Goal: Navigation & Orientation: Find specific page/section

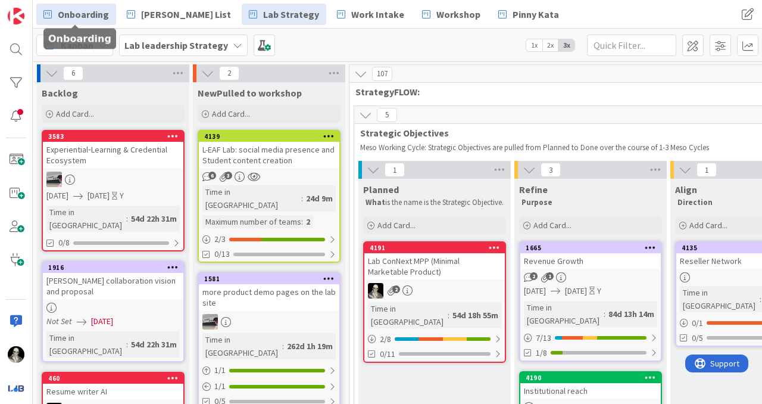
click at [85, 15] on span "Onboarding" at bounding box center [83, 14] width 51 height 14
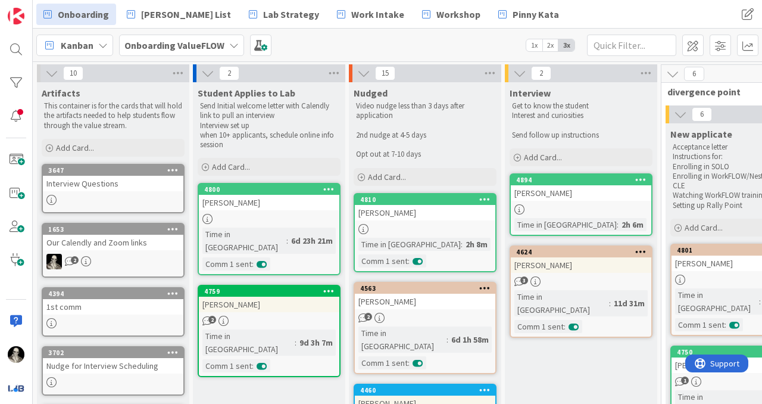
click at [282, 203] on div "[PERSON_NAME]" at bounding box center [269, 202] width 140 height 15
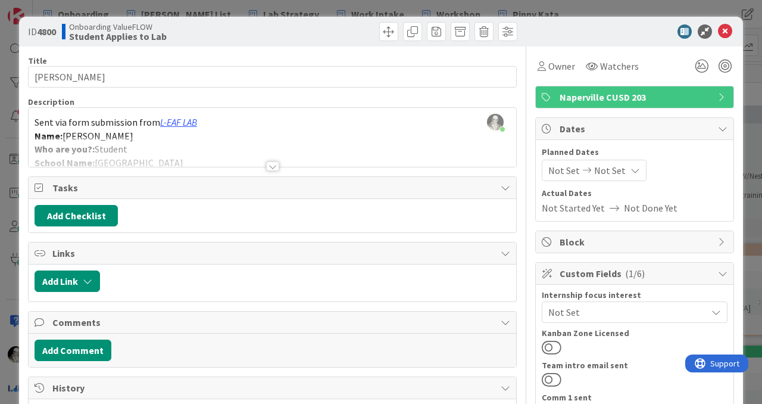
click at [271, 163] on div at bounding box center [272, 166] width 13 height 10
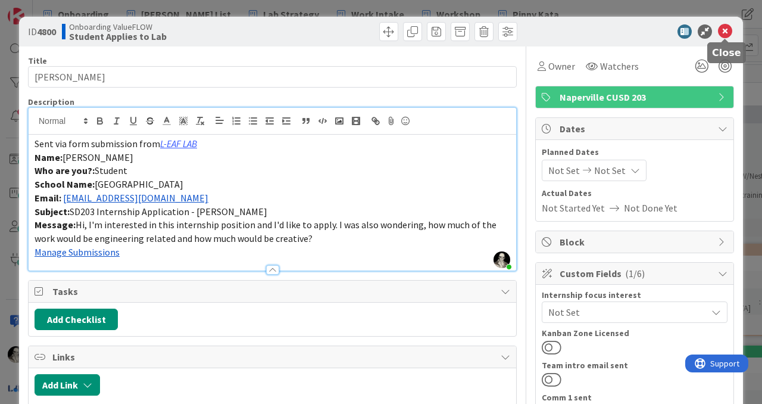
click at [724, 28] on icon at bounding box center [725, 31] width 14 height 14
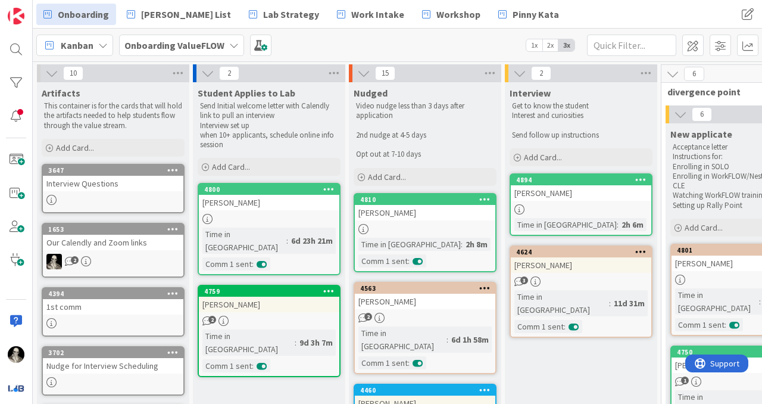
click at [449, 213] on div "[PERSON_NAME]" at bounding box center [425, 212] width 140 height 15
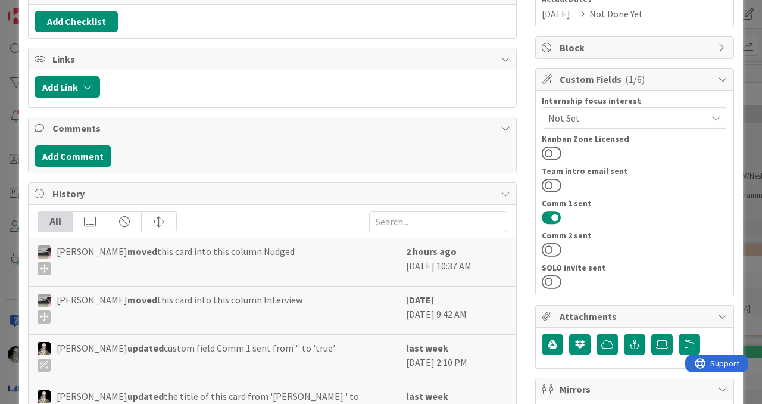
scroll to position [199, 0]
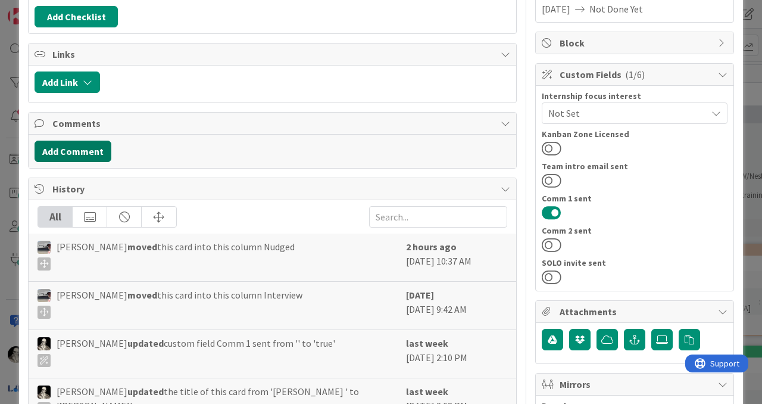
click at [93, 149] on button "Add Comment" at bounding box center [73, 150] width 77 height 21
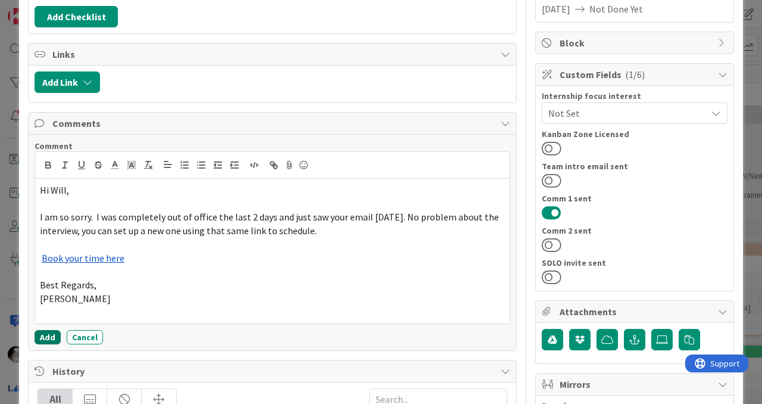
click at [47, 335] on button "Add" at bounding box center [48, 337] width 26 height 14
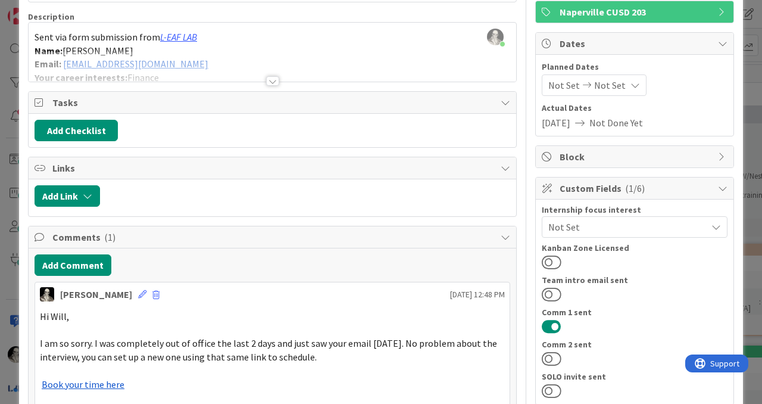
scroll to position [0, 0]
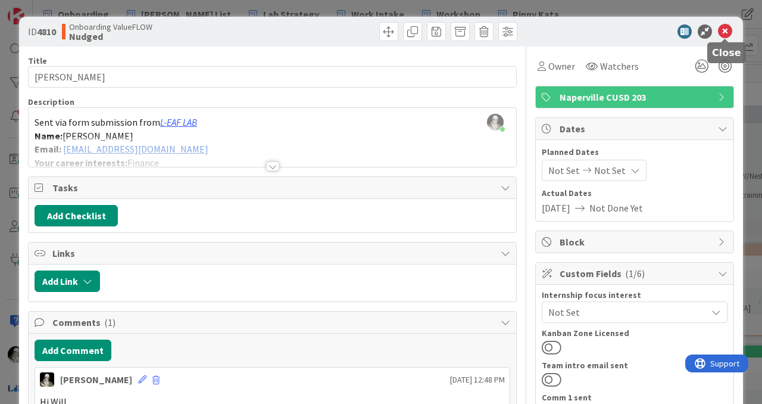
click at [725, 29] on icon at bounding box center [725, 31] width 14 height 14
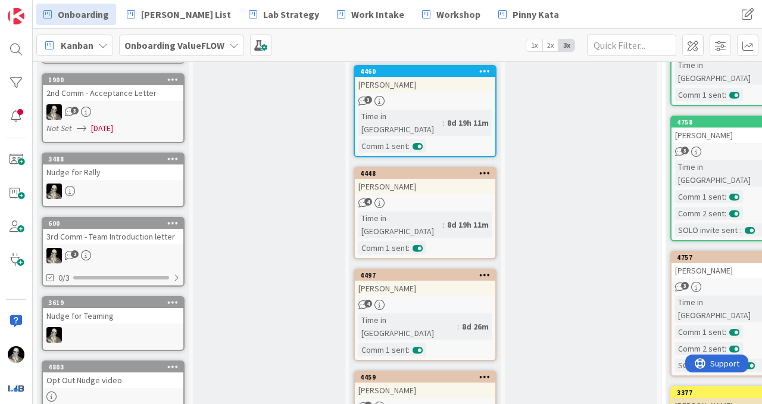
scroll to position [339, 0]
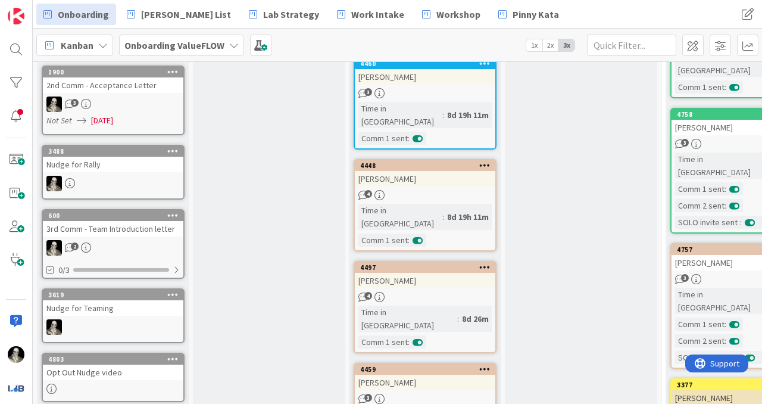
click at [442, 273] on div "[PERSON_NAME]" at bounding box center [425, 280] width 140 height 15
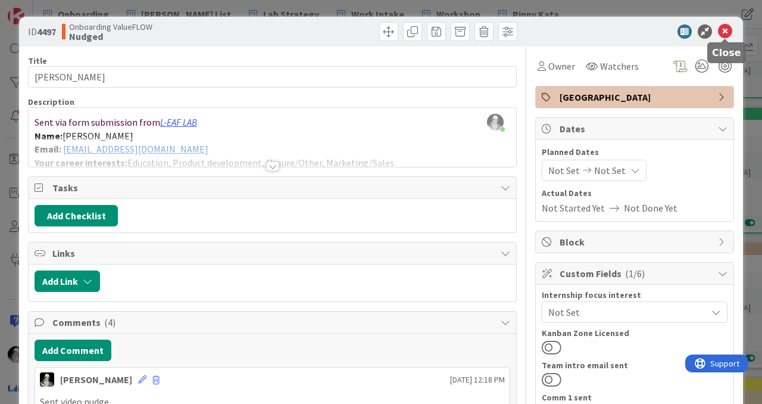
click at [724, 28] on icon at bounding box center [725, 31] width 14 height 14
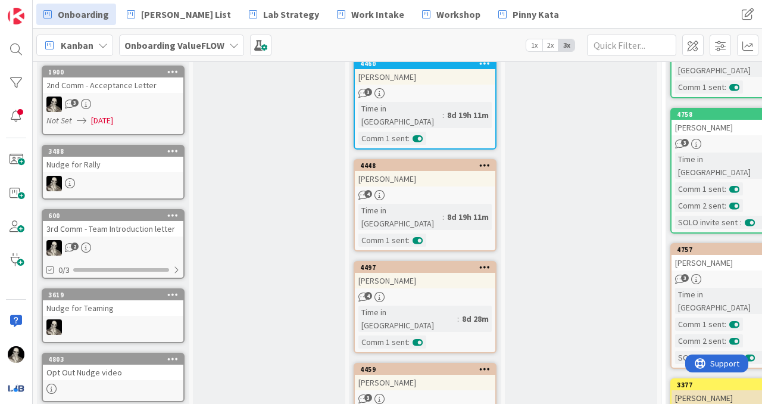
click at [457, 261] on div "4497 [PERSON_NAME] 4 Time in Column : 8d 28m Comm 1 sent :" at bounding box center [425, 307] width 143 height 92
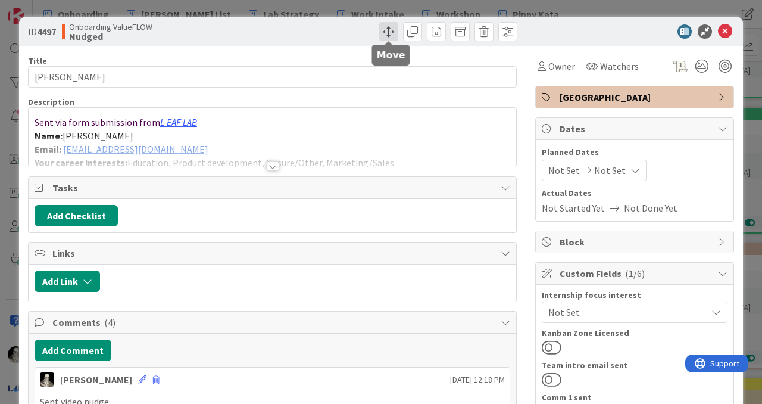
click at [385, 33] on span at bounding box center [388, 31] width 19 height 19
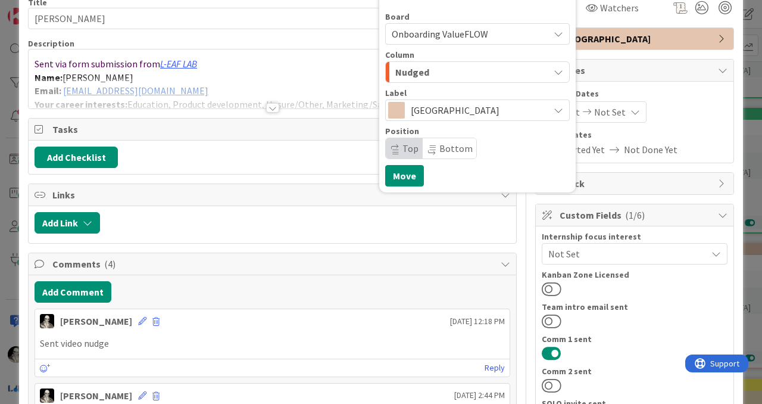
scroll to position [40, 0]
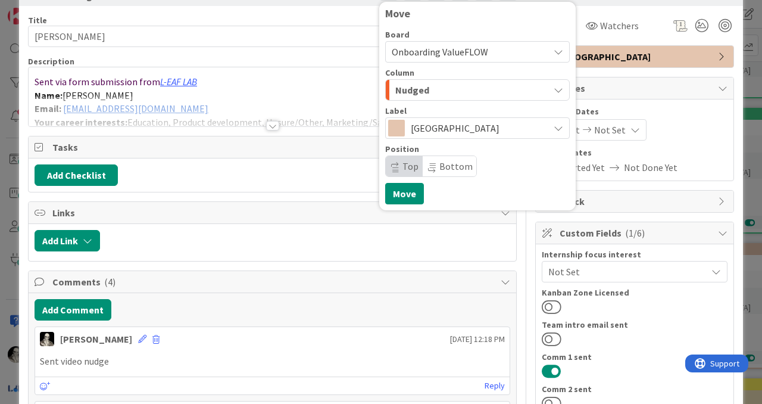
click at [438, 82] on div "Nudged" at bounding box center [470, 89] width 157 height 19
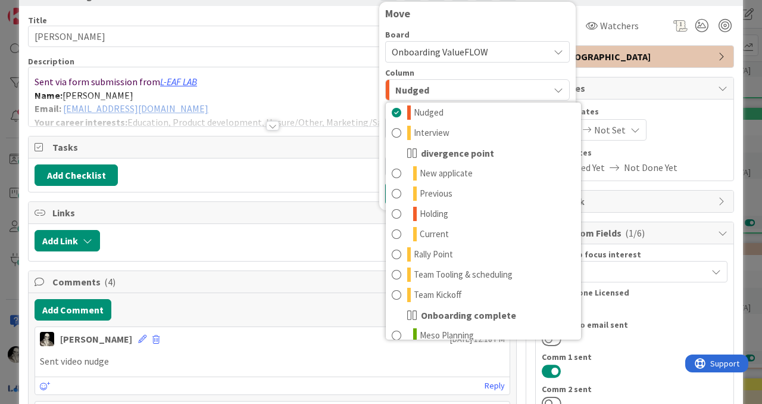
scroll to position [117, 0]
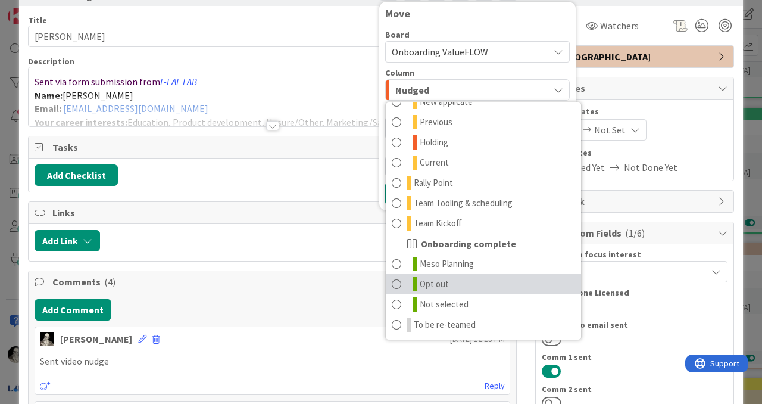
click at [398, 279] on span at bounding box center [397, 284] width 10 height 14
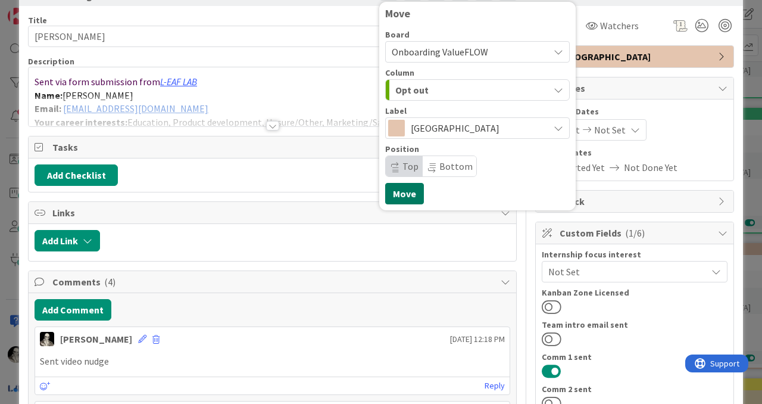
click at [401, 190] on button "Move" at bounding box center [404, 193] width 39 height 21
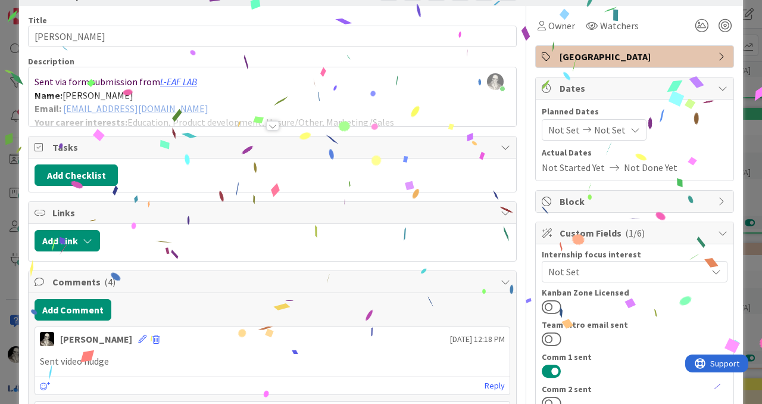
scroll to position [0, 0]
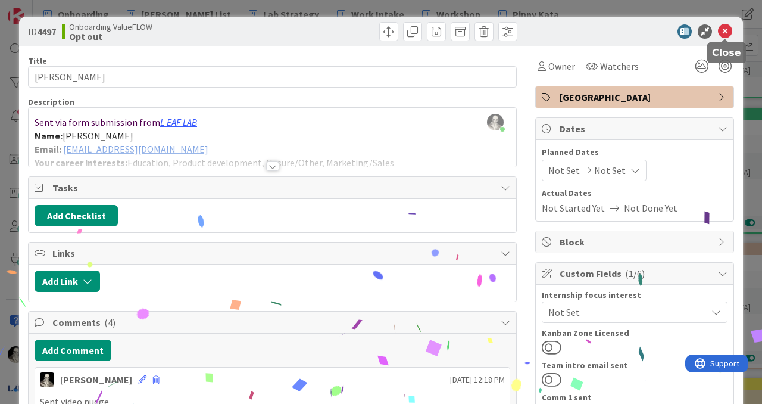
click at [726, 29] on icon at bounding box center [725, 31] width 14 height 14
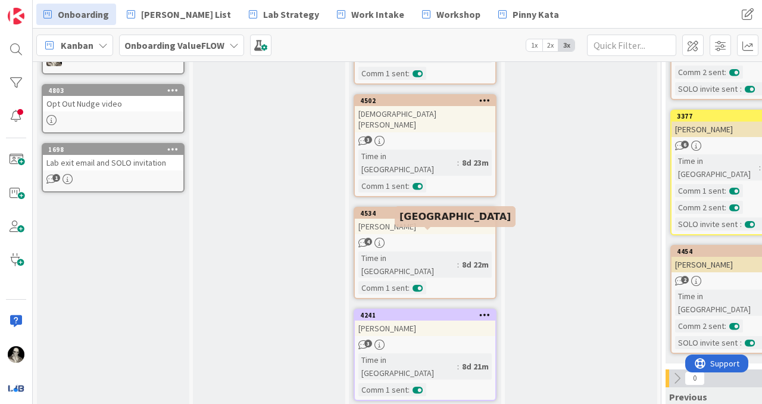
scroll to position [805, 0]
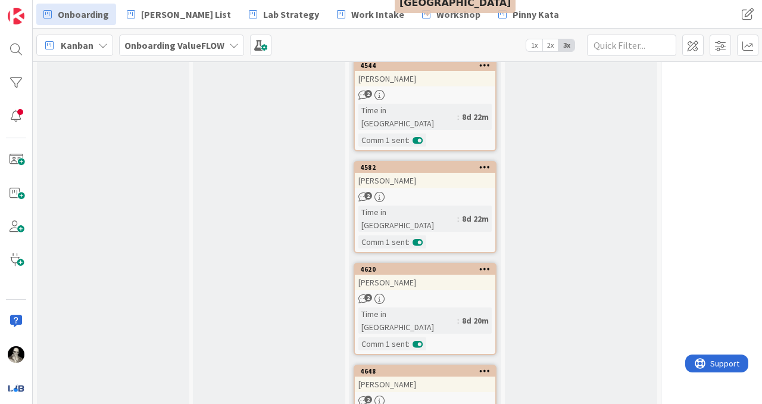
scroll to position [1065, 0]
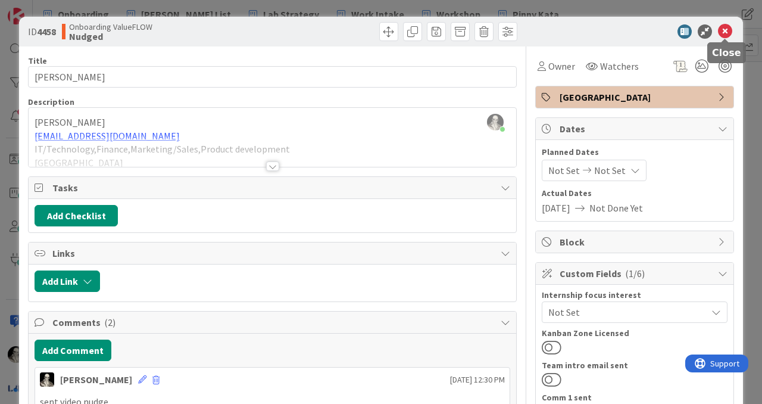
click at [727, 29] on icon at bounding box center [725, 31] width 14 height 14
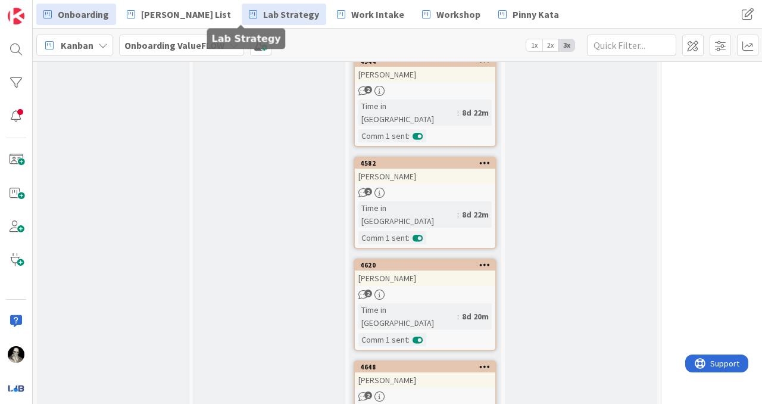
click at [263, 7] on span "Lab Strategy" at bounding box center [291, 14] width 56 height 14
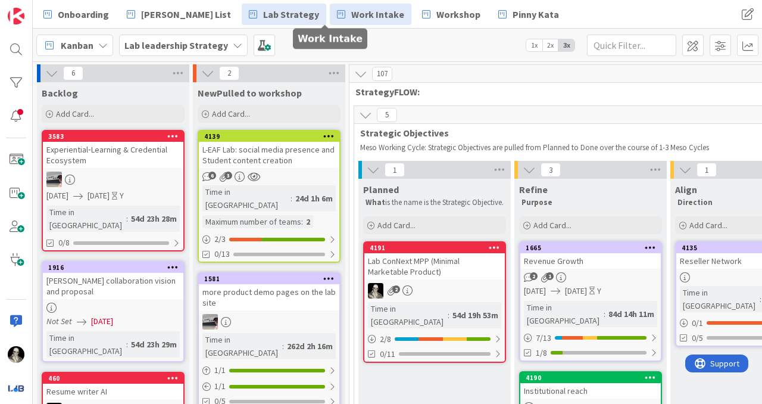
click at [351, 12] on span "Work Intake" at bounding box center [377, 14] width 53 height 14
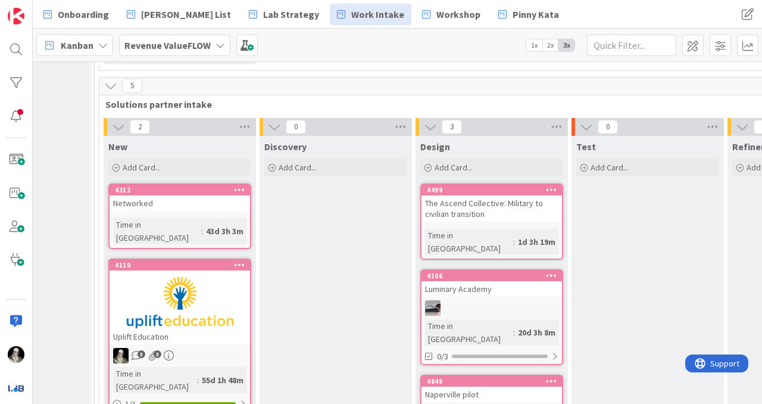
scroll to position [1027, 411]
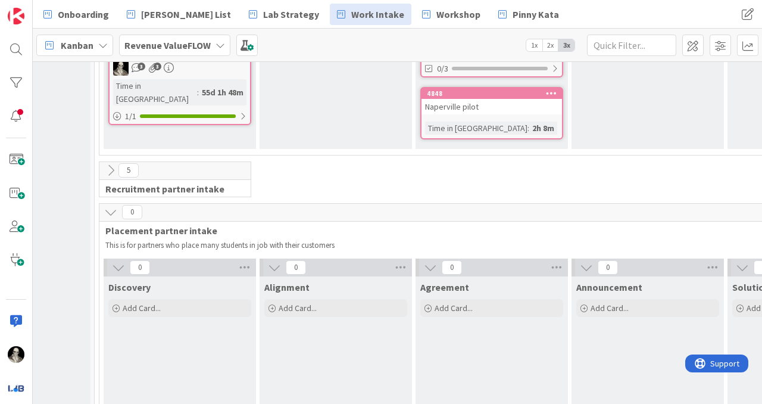
click at [113, 164] on icon at bounding box center [110, 170] width 13 height 13
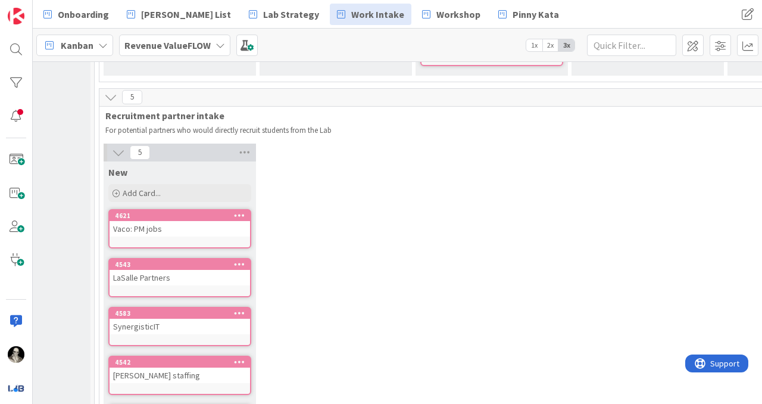
scroll to position [1101, 411]
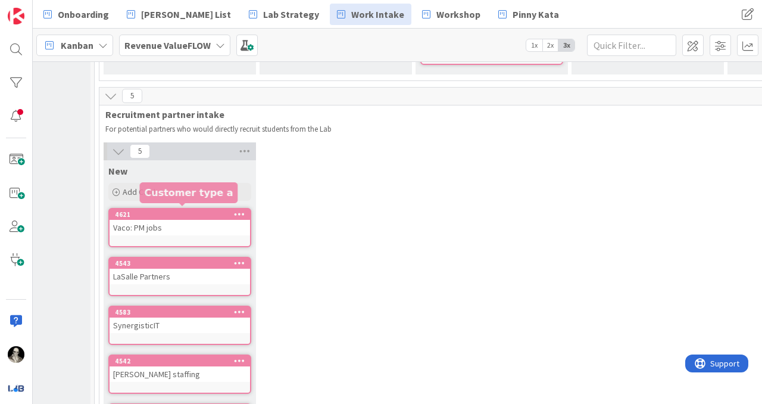
click at [169, 268] on div "LaSalle Partners" at bounding box center [180, 275] width 140 height 15
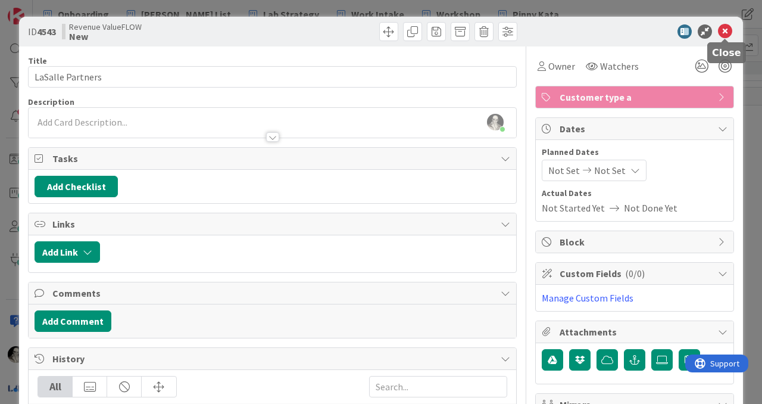
click at [724, 32] on icon at bounding box center [725, 31] width 14 height 14
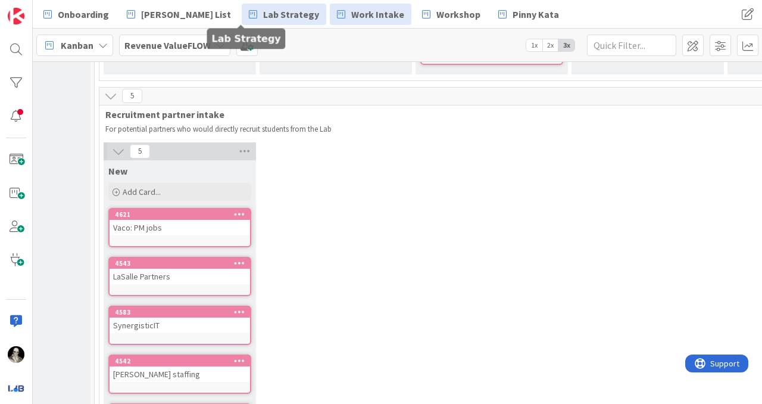
click at [263, 10] on span "Lab Strategy" at bounding box center [291, 14] width 56 height 14
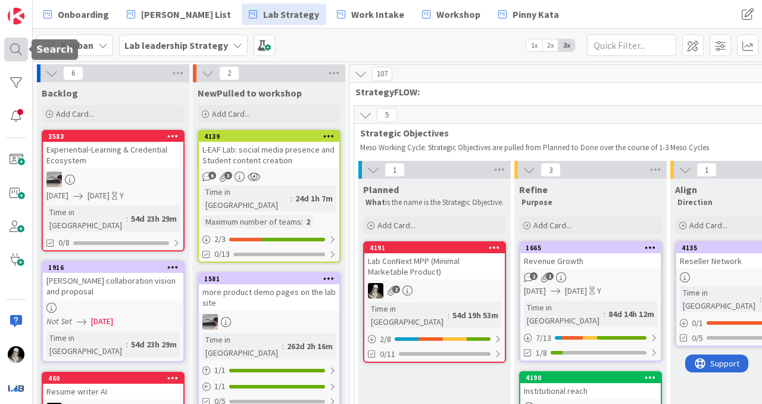
click at [10, 48] on div at bounding box center [16, 50] width 24 height 24
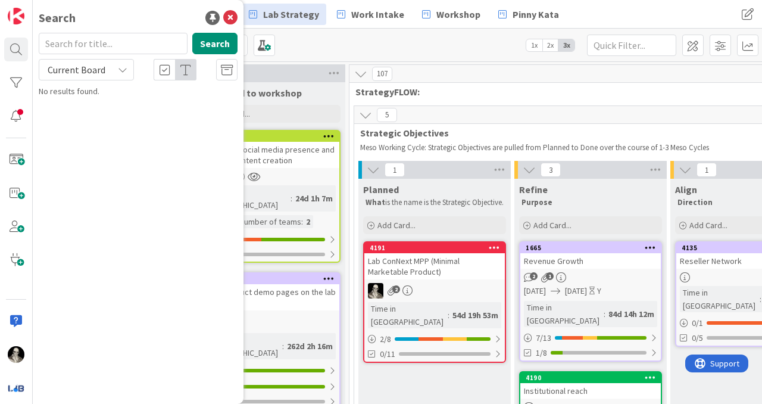
click at [106, 46] on input "text" at bounding box center [113, 43] width 149 height 21
type input "lasalle"
click at [122, 65] on icon at bounding box center [123, 70] width 10 height 10
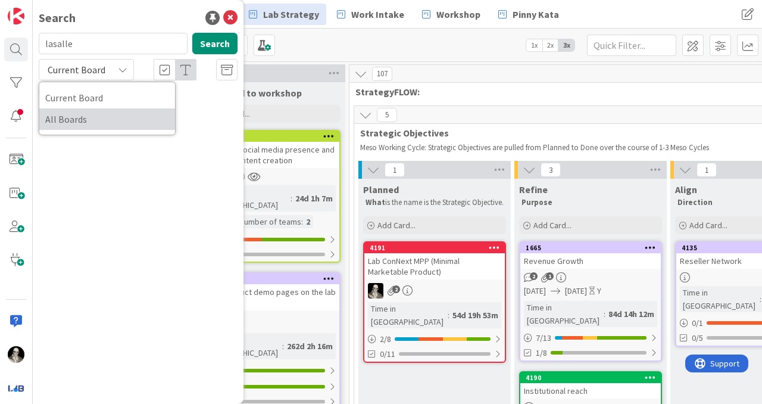
click at [95, 116] on span "All Boards" at bounding box center [107, 119] width 124 height 18
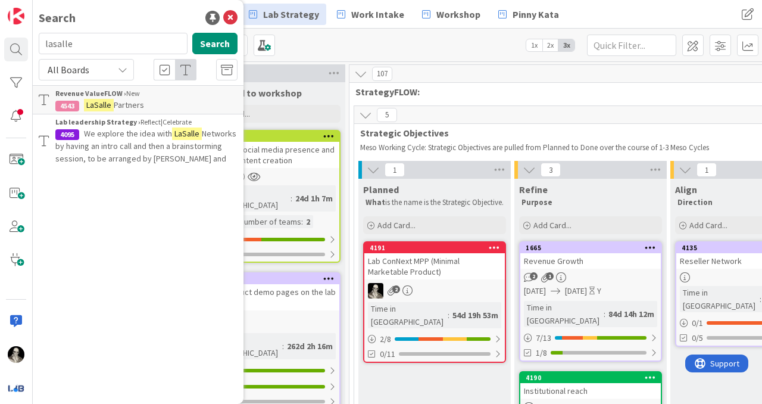
click at [138, 136] on span "We explore the idea with" at bounding box center [128, 133] width 88 height 11
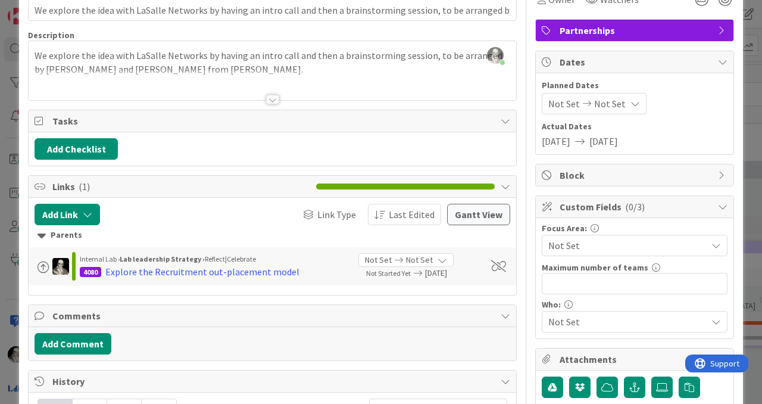
scroll to position [78, 0]
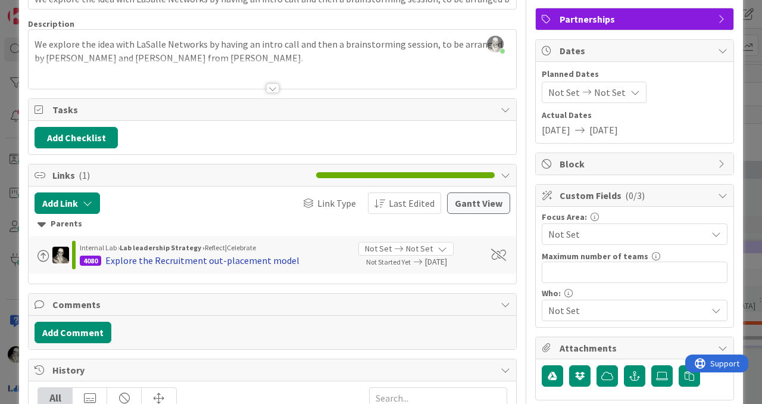
click at [215, 260] on div "Explore the Recruitment out-placement model" at bounding box center [202, 260] width 194 height 14
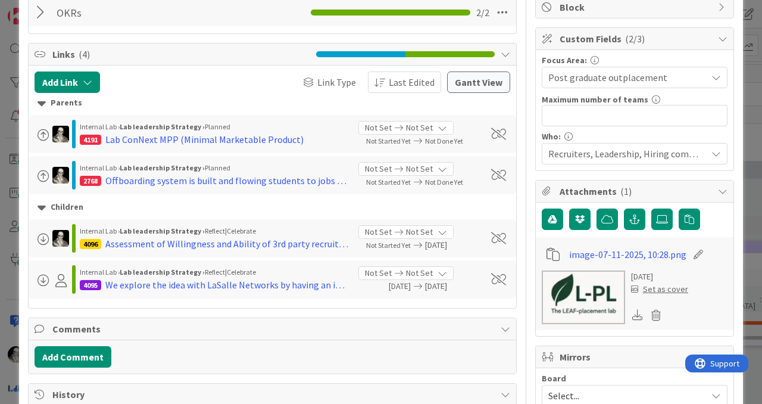
scroll to position [238, 0]
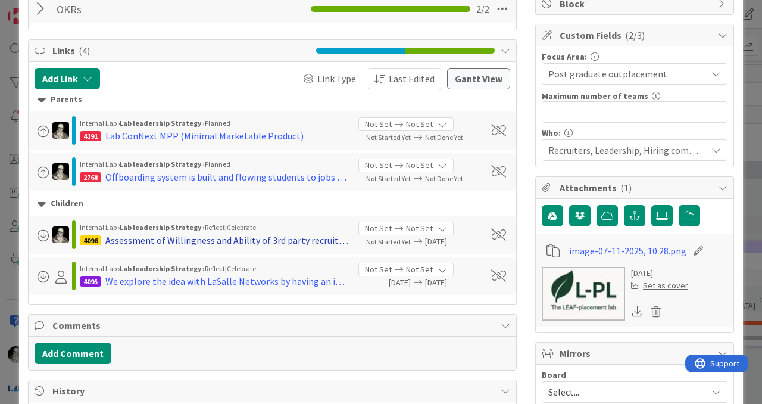
click at [194, 235] on div "Assessment of Willingness and Ability of 3rd party recruiting firms to outplace…" at bounding box center [227, 240] width 244 height 14
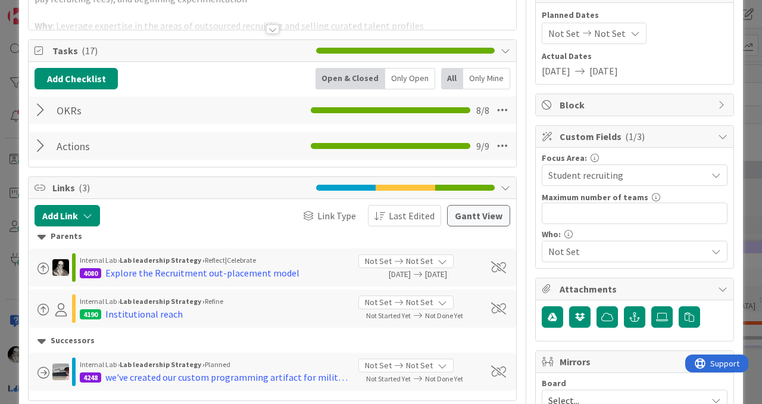
scroll to position [134, 0]
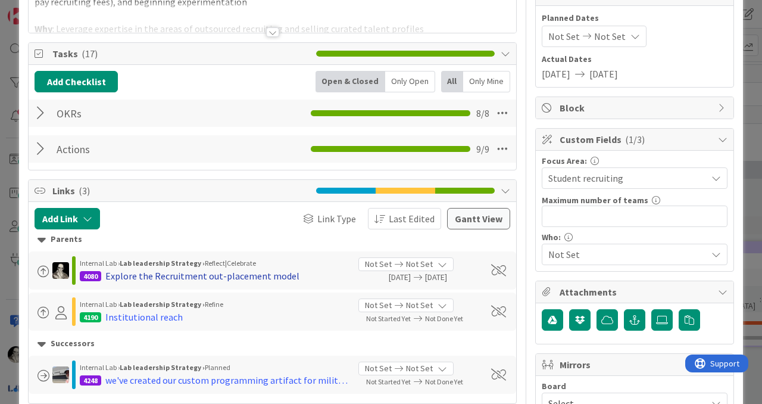
click at [191, 274] on div "Explore the Recruitment out-placement model" at bounding box center [202, 275] width 194 height 14
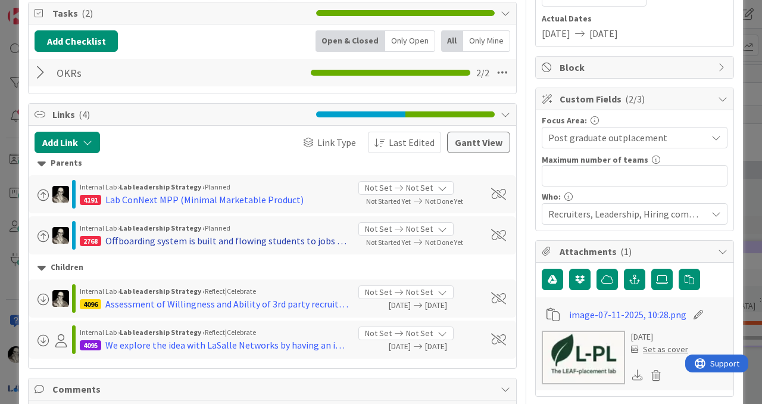
click at [179, 239] on div "Offboarding system is built and flowing students to jobs across the world" at bounding box center [227, 240] width 244 height 14
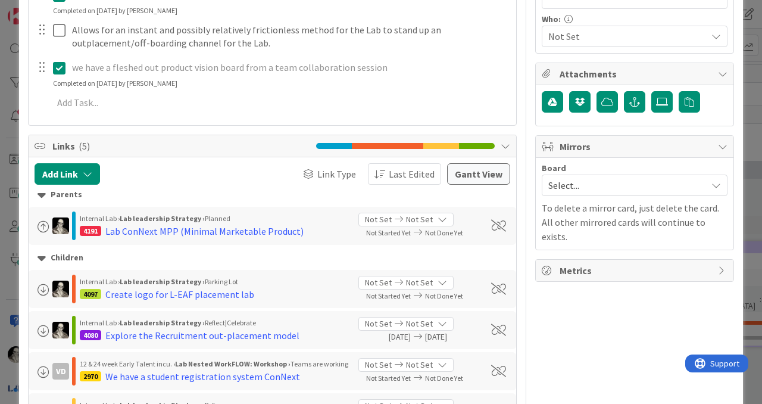
scroll to position [362, 0]
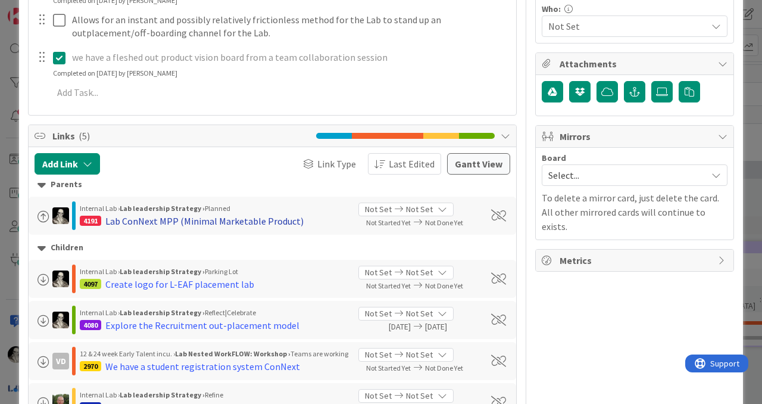
click at [234, 217] on div "Lab ConNext MPP (Minimal Marketable Product)" at bounding box center [204, 221] width 198 height 14
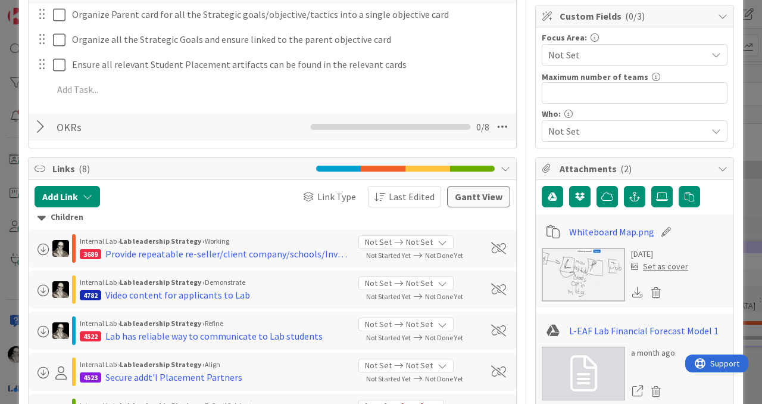
scroll to position [320, 0]
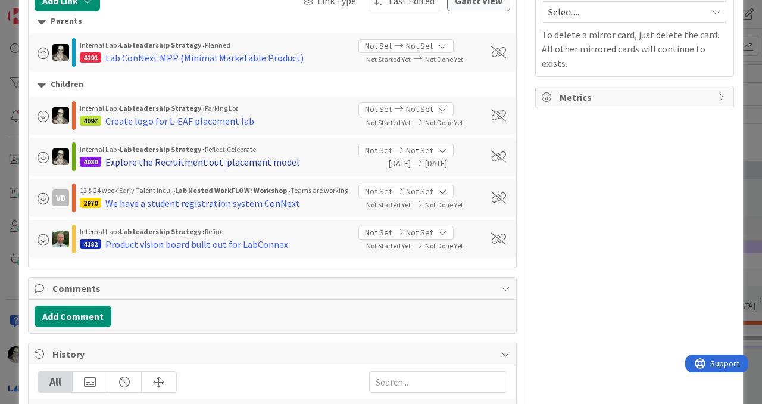
click at [194, 157] on div "Explore the Recruitment out-placement model" at bounding box center [202, 162] width 194 height 14
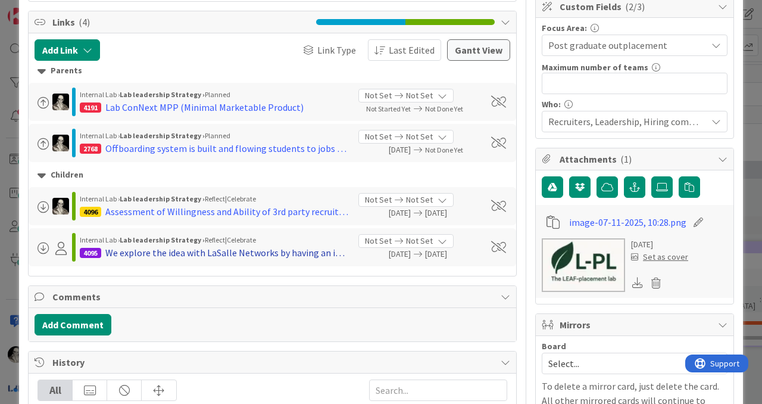
click at [186, 251] on div "We explore the idea with LaSalle Networks by having an intro call and then a br…" at bounding box center [227, 252] width 244 height 14
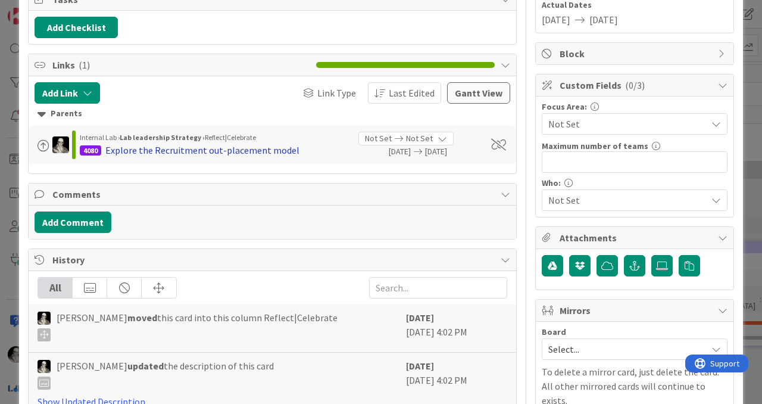
click at [211, 146] on div "Explore the Recruitment out-placement model" at bounding box center [202, 150] width 194 height 14
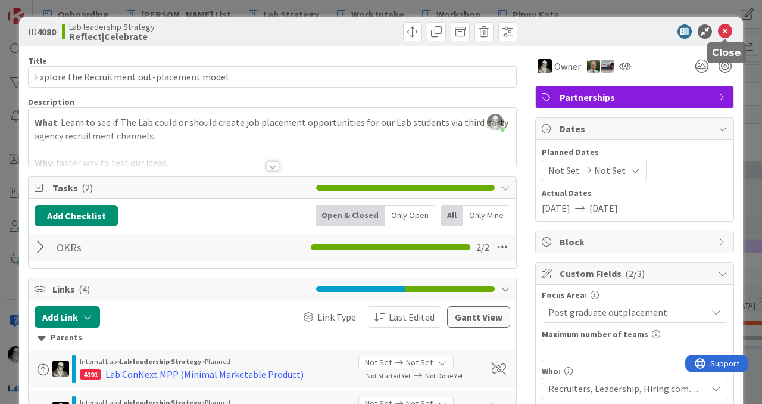
click at [726, 32] on icon at bounding box center [725, 31] width 14 height 14
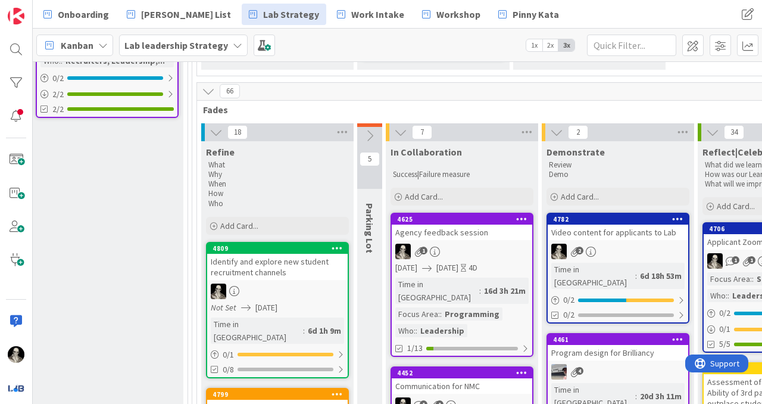
scroll to position [397, 1672]
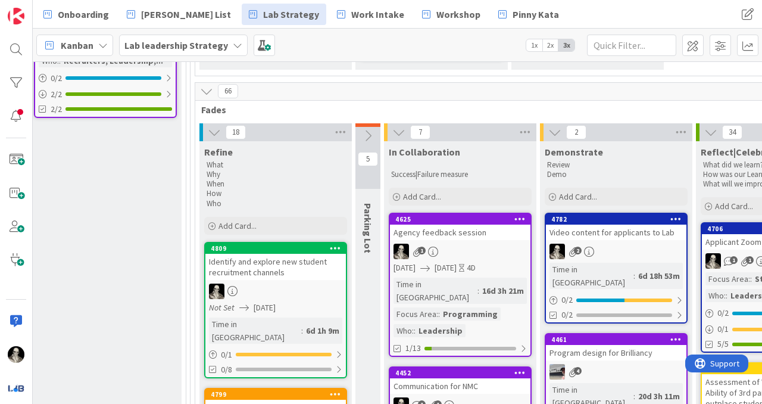
click at [620, 229] on div "4782 Video content for applicants to Lab 2 Time in Column : 6d 18h 53m 0 / 2 0/2" at bounding box center [616, 268] width 143 height 111
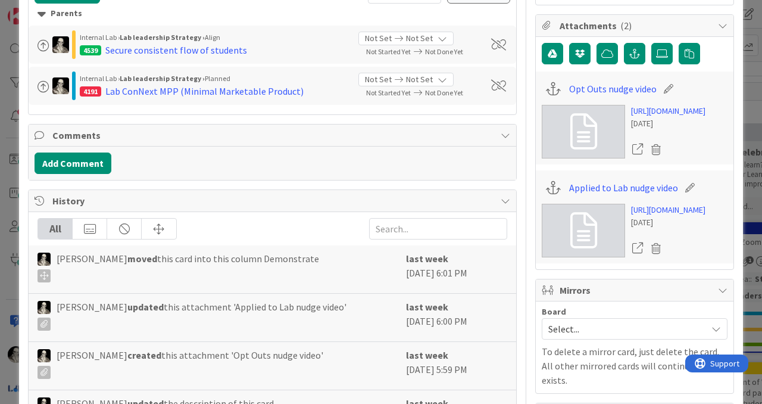
scroll to position [399, 0]
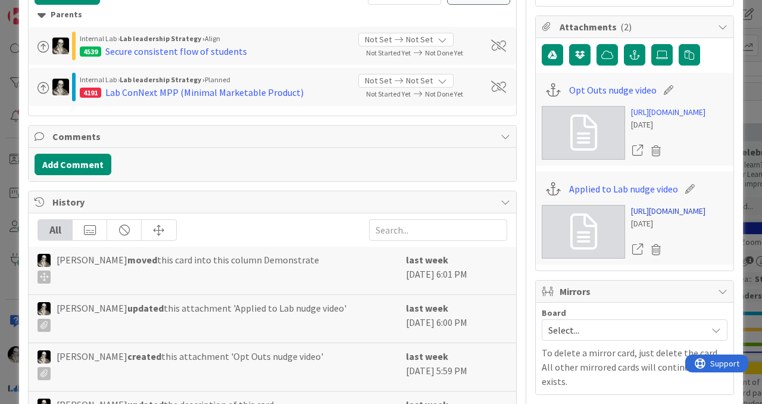
click at [653, 217] on link "[URL][DOMAIN_NAME]" at bounding box center [668, 211] width 74 height 13
click at [664, 217] on link "[URL][DOMAIN_NAME]" at bounding box center [668, 211] width 74 height 13
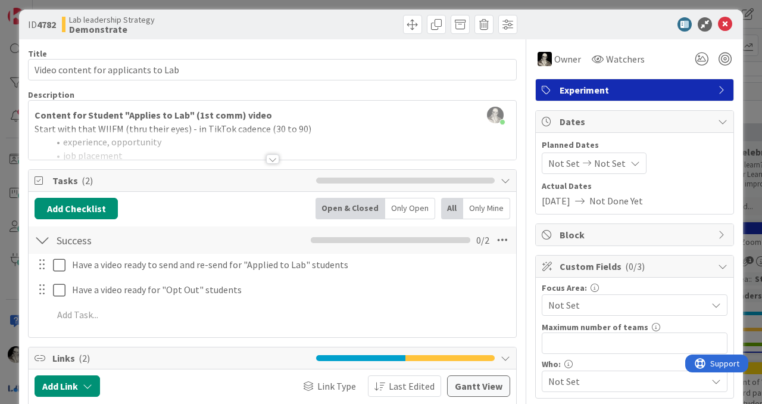
scroll to position [0, 0]
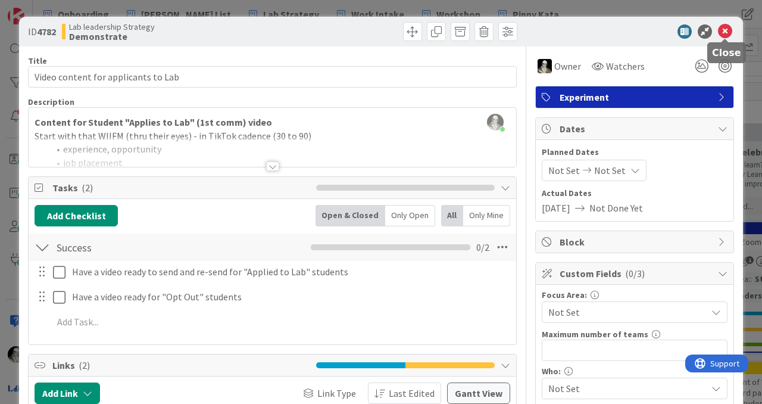
click at [724, 30] on icon at bounding box center [725, 31] width 14 height 14
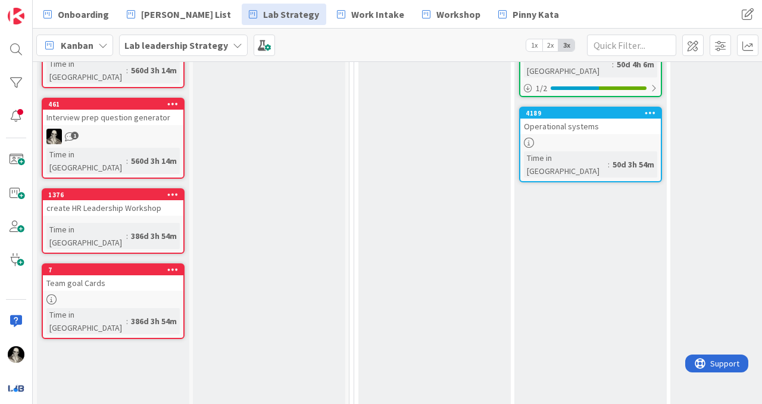
scroll to position [322, 0]
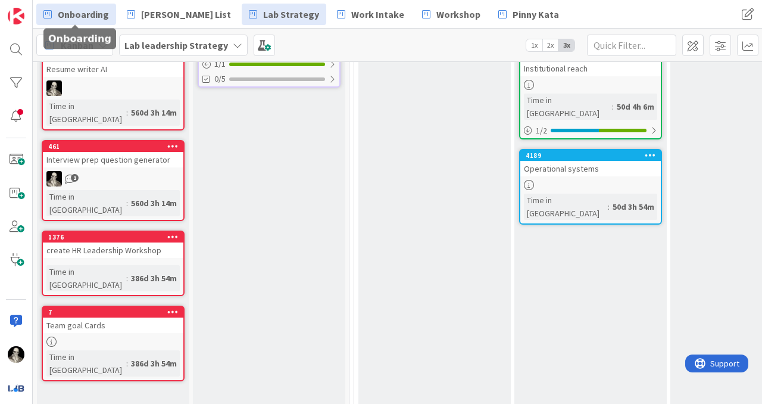
click at [78, 14] on span "Onboarding" at bounding box center [83, 14] width 51 height 14
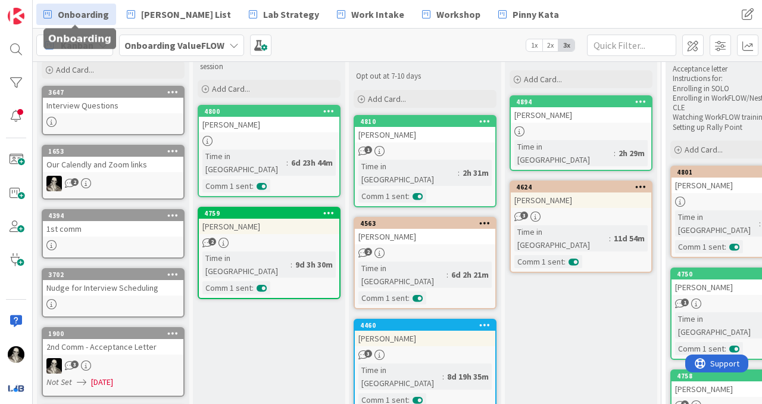
scroll to position [80, 0]
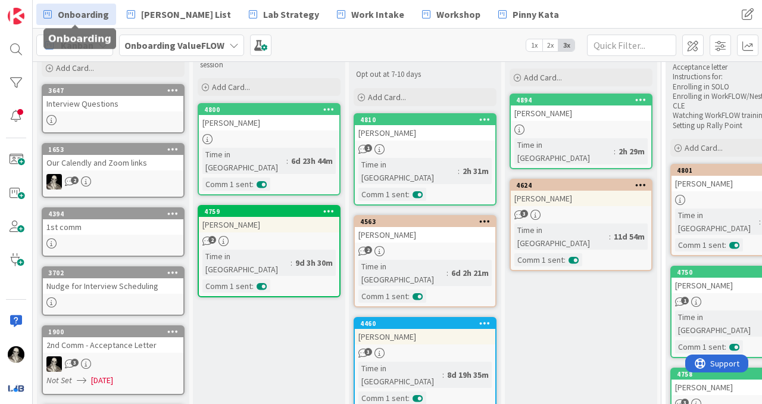
click at [100, 230] on div "1st comm" at bounding box center [113, 226] width 140 height 15
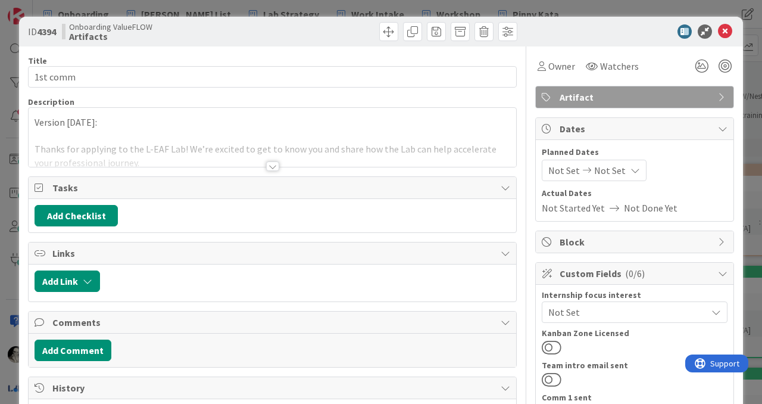
click at [268, 163] on div at bounding box center [272, 166] width 13 height 10
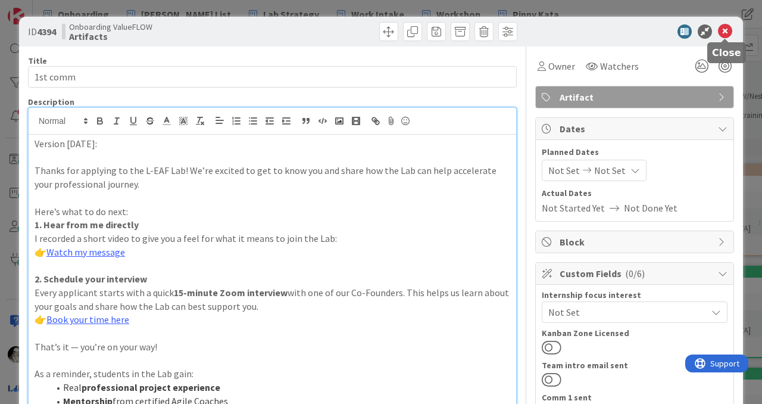
click at [722, 27] on icon at bounding box center [725, 31] width 14 height 14
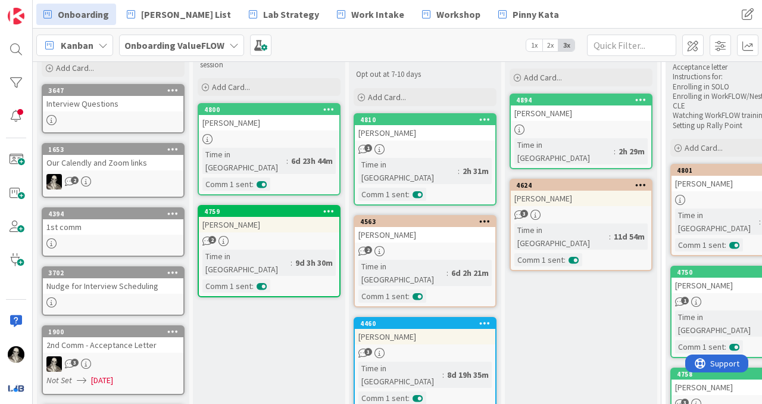
click at [116, 162] on div "Our Calendly and Zoom links" at bounding box center [113, 162] width 140 height 15
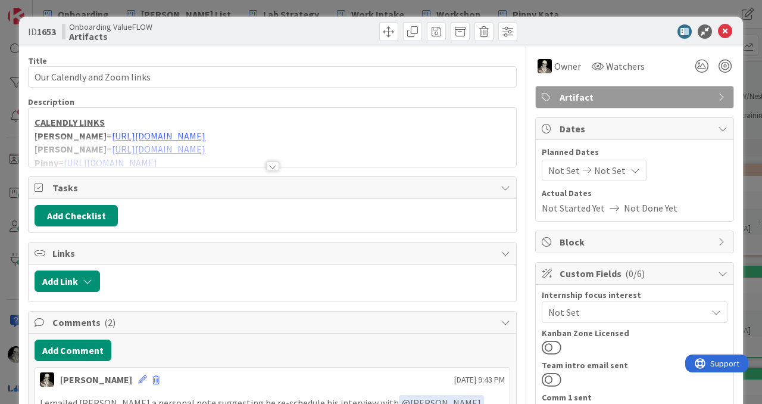
click at [270, 162] on div at bounding box center [272, 166] width 13 height 10
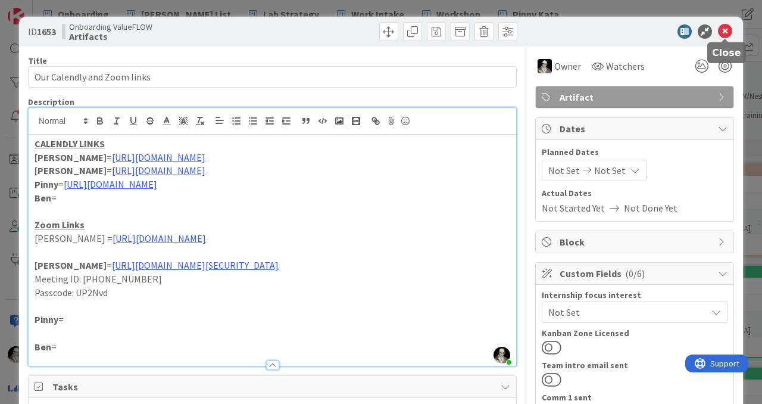
click at [727, 29] on icon at bounding box center [725, 31] width 14 height 14
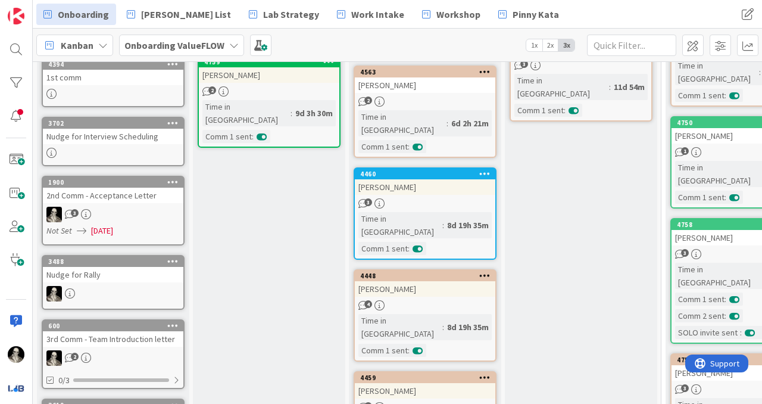
scroll to position [231, 0]
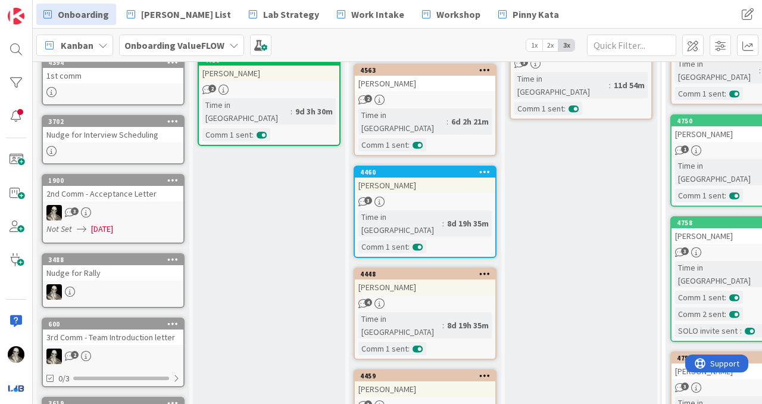
click at [91, 133] on div "Nudge for Interview Scheduling" at bounding box center [113, 134] width 140 height 15
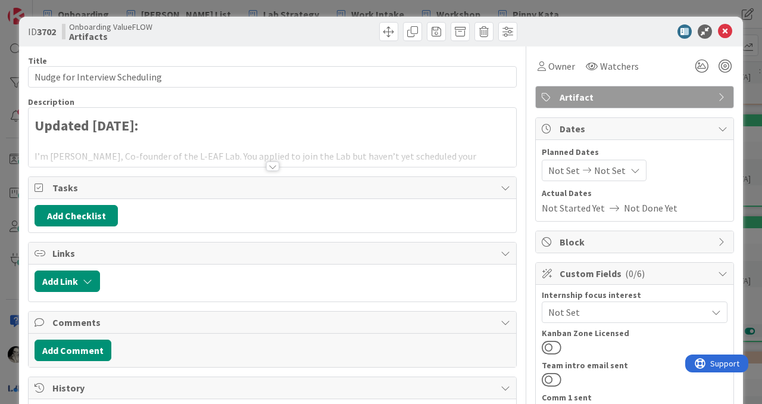
click at [271, 155] on div at bounding box center [273, 151] width 488 height 30
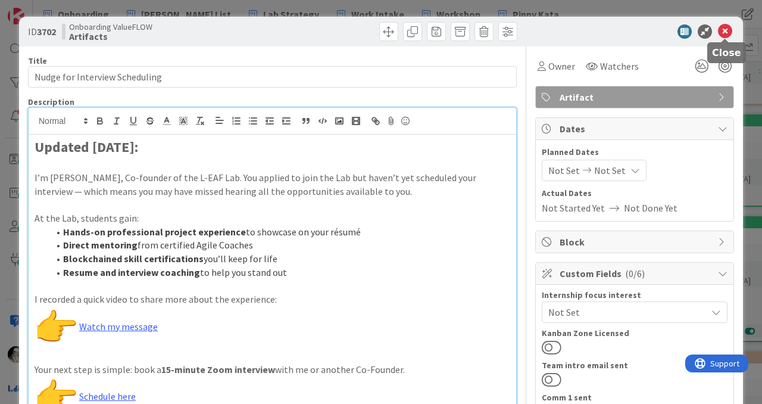
click at [724, 30] on icon at bounding box center [725, 31] width 14 height 14
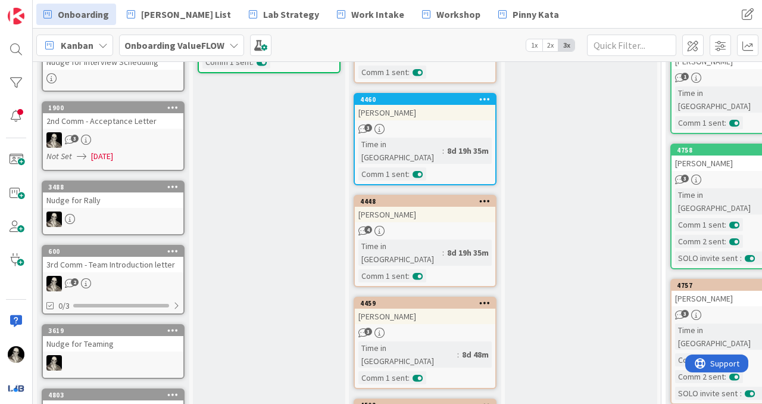
scroll to position [314, 0]
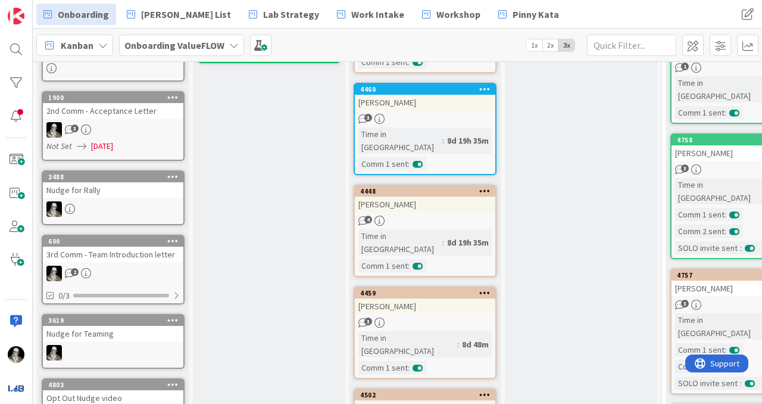
click at [140, 120] on div "1900 2nd Comm - Acceptance Letter 3 Not Set [DATE]" at bounding box center [113, 126] width 143 height 70
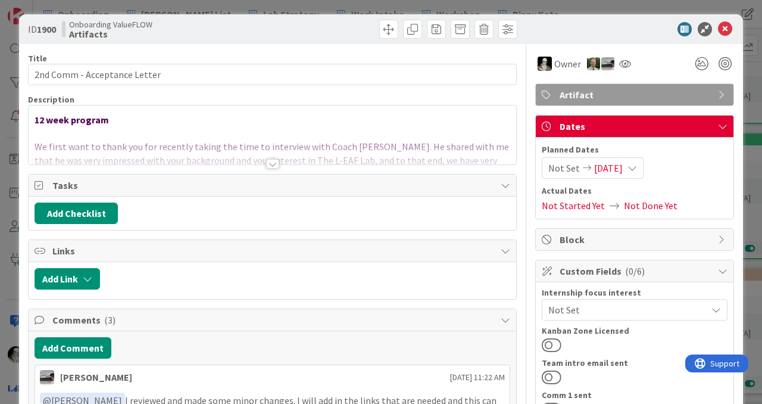
click at [275, 158] on div at bounding box center [273, 149] width 488 height 30
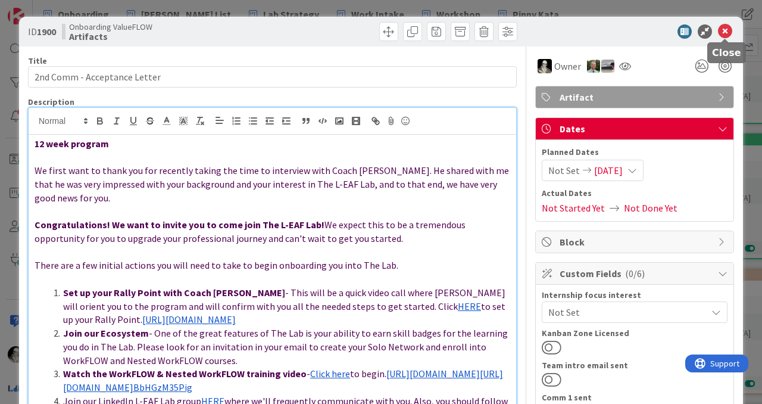
click at [724, 29] on icon at bounding box center [725, 31] width 14 height 14
